Goal: Register for event/course

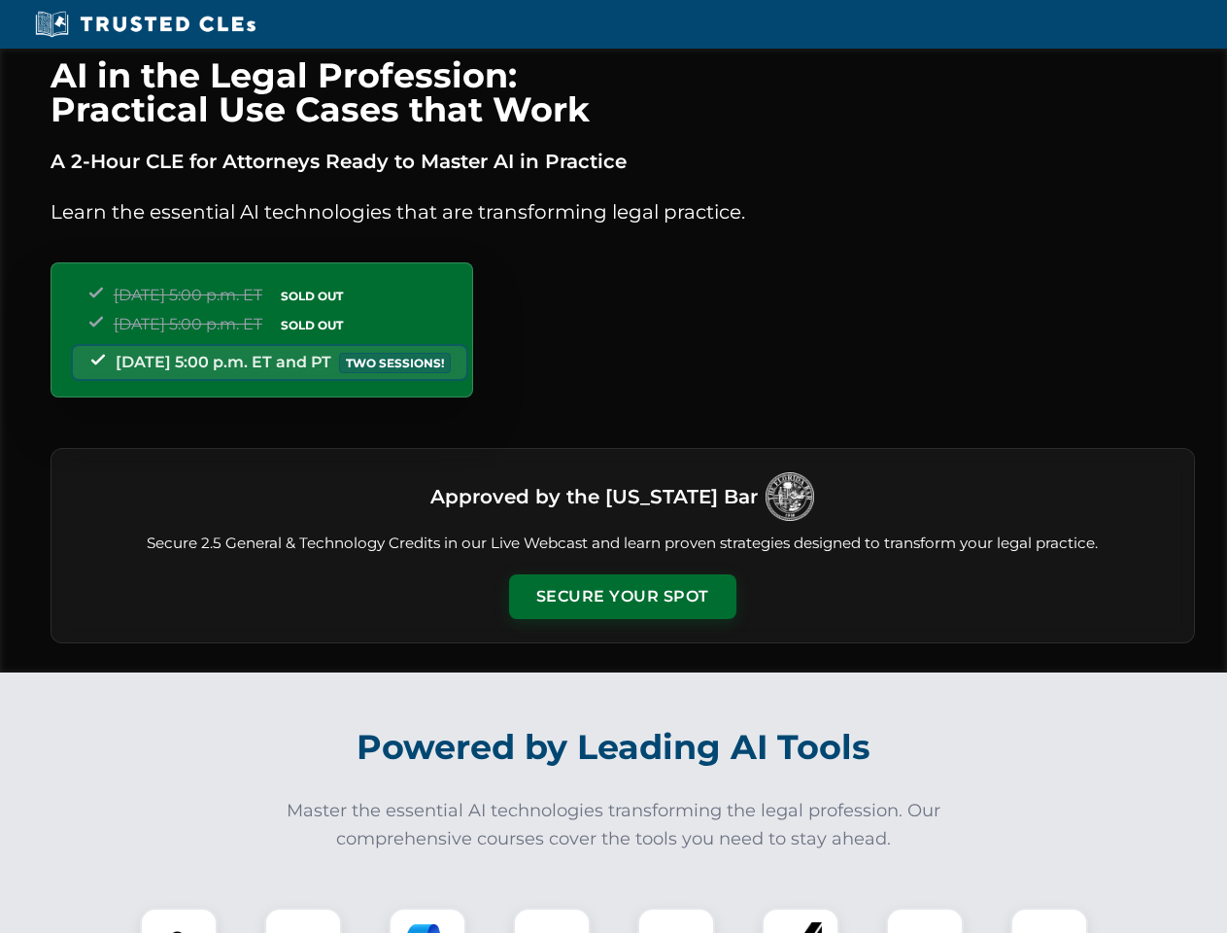
click at [622, 597] on button "Secure Your Spot" at bounding box center [622, 596] width 227 height 45
click at [179, 920] on img at bounding box center [179, 946] width 56 height 56
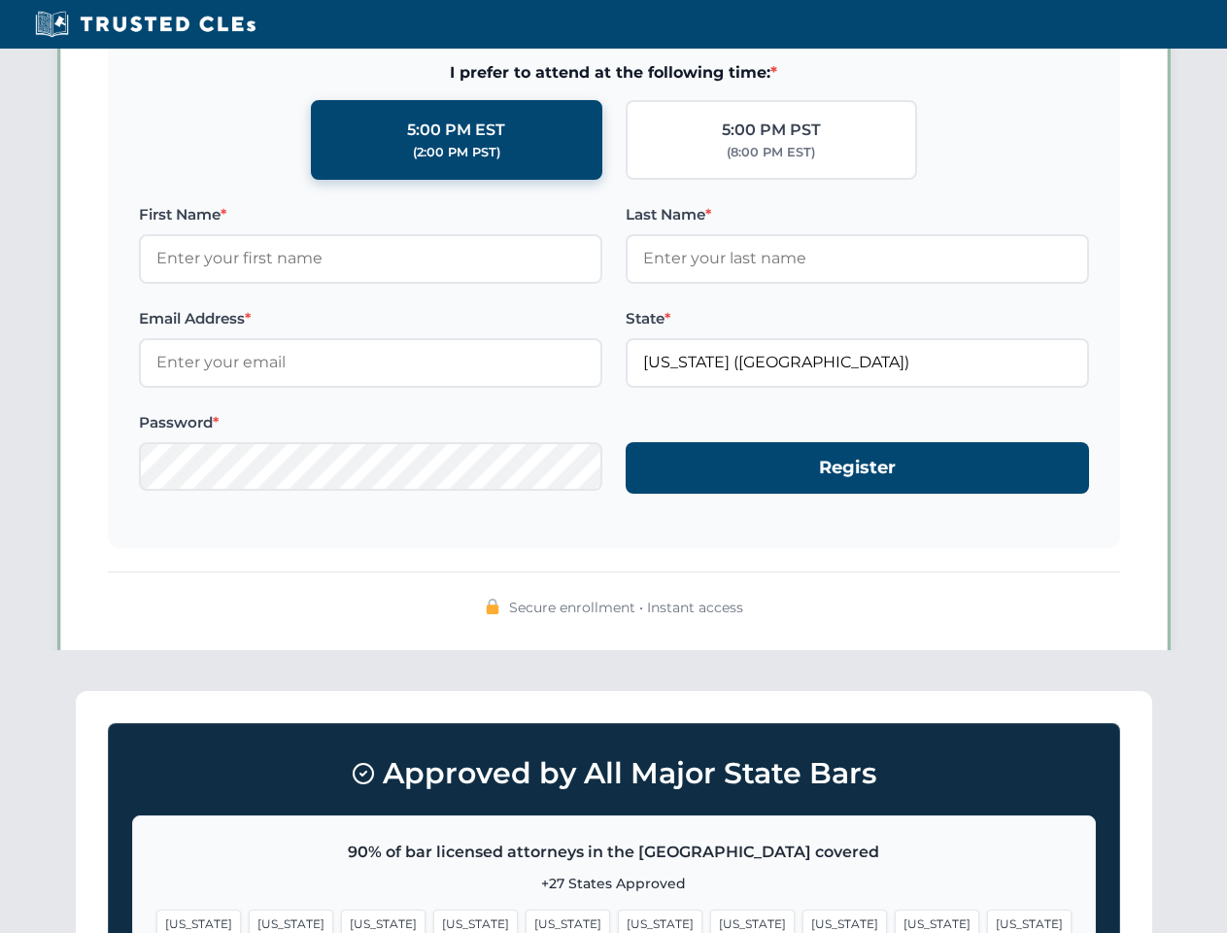
click at [710, 920] on span "[US_STATE]" at bounding box center [752, 923] width 85 height 28
click at [895, 920] on span "[US_STATE]" at bounding box center [937, 923] width 85 height 28
